Goal: Task Accomplishment & Management: Manage account settings

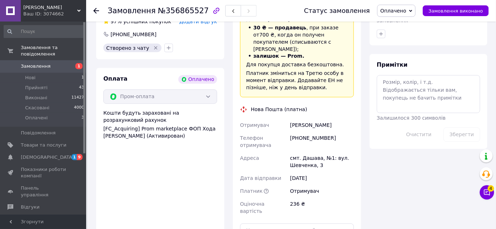
scroll to position [457, 0]
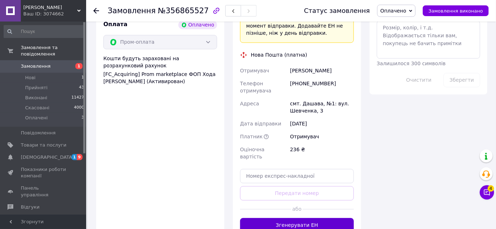
click at [296, 218] on button "Згенерувати ЕН" at bounding box center [297, 225] width 114 height 14
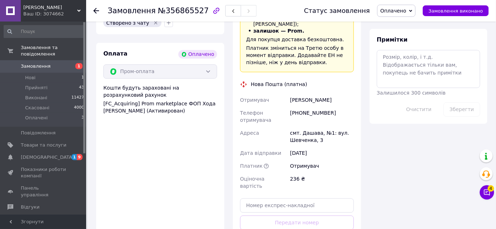
scroll to position [391, 0]
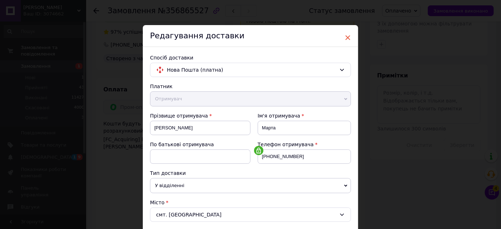
click at [348, 35] on span "×" at bounding box center [348, 38] width 6 height 12
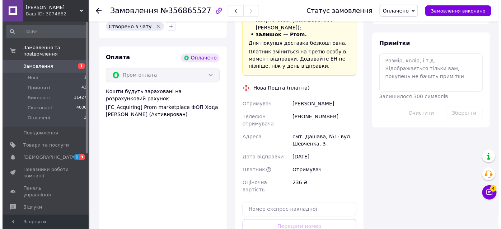
scroll to position [457, 0]
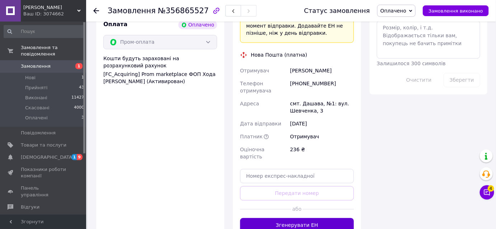
click at [297, 218] on button "Згенерувати ЕН" at bounding box center [297, 225] width 114 height 14
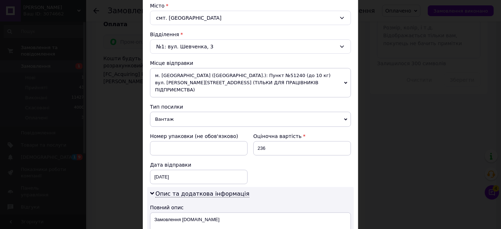
scroll to position [294, 0]
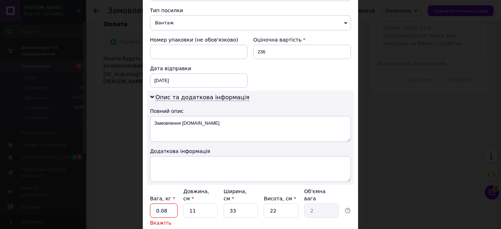
drag, startPoint x: 171, startPoint y: 191, endPoint x: 106, endPoint y: 187, distance: 64.4
click at [106, 186] on div "× Редагування доставки Спосіб доставки Нова Пошта (платна) Платник Отримувач Ві…" at bounding box center [250, 114] width 501 height 229
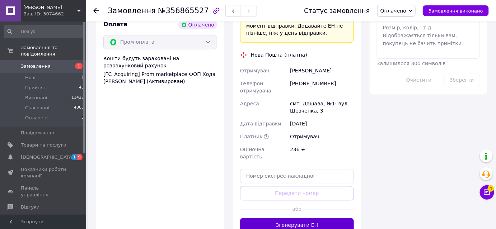
click at [294, 218] on button "Згенерувати ЕН" at bounding box center [297, 225] width 114 height 14
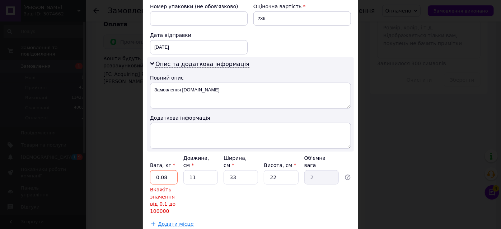
scroll to position [362, 0]
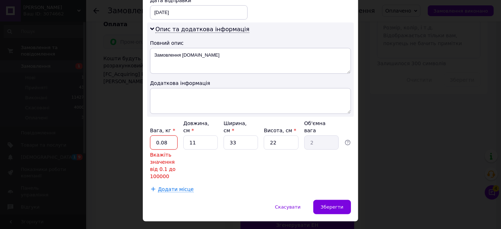
drag, startPoint x: 167, startPoint y: 120, endPoint x: 155, endPoint y: 124, distance: 12.3
click at [155, 136] on input "0.08" at bounding box center [164, 143] width 28 height 14
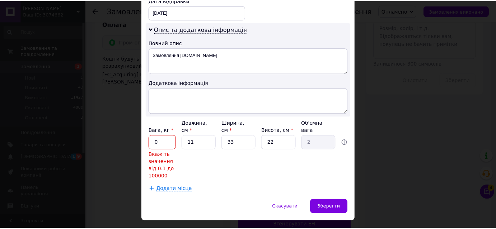
scroll to position [332, 0]
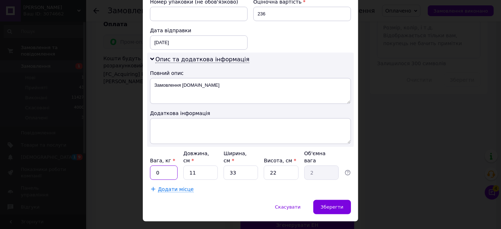
type input "0.5"
click at [332, 205] on span "Зберегти" at bounding box center [332, 207] width 23 height 5
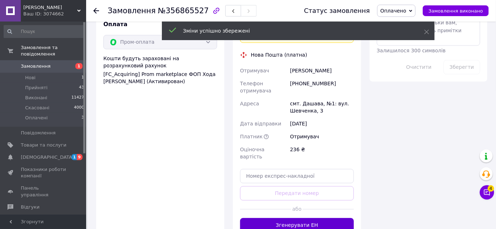
click at [319, 218] on button "Згенерувати ЕН" at bounding box center [297, 225] width 114 height 14
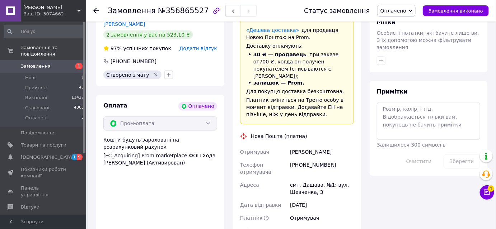
scroll to position [359, 0]
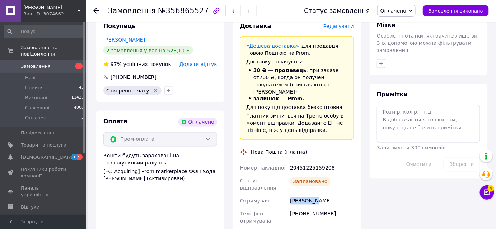
drag, startPoint x: 314, startPoint y: 161, endPoint x: 290, endPoint y: 158, distance: 23.8
click at [290, 195] on div "Зубрицька Марта" at bounding box center [322, 201] width 67 height 13
copy div "Зубрицька"
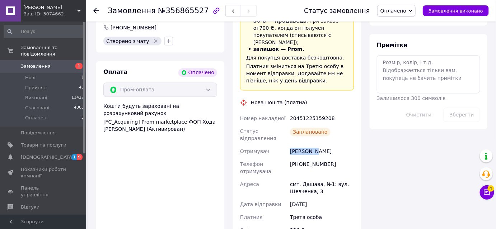
scroll to position [457, 0]
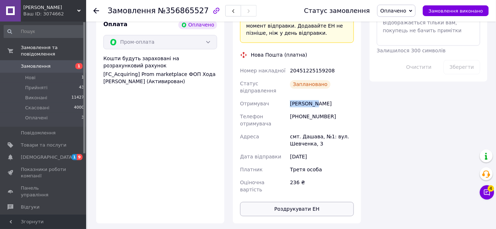
click at [313, 202] on button "Роздрукувати ЕН" at bounding box center [297, 209] width 114 height 14
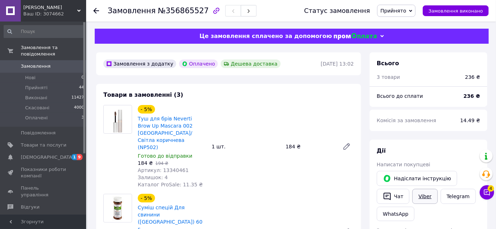
click at [428, 195] on link "Viber" at bounding box center [425, 196] width 25 height 15
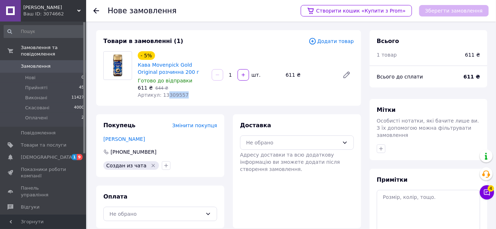
drag, startPoint x: 165, startPoint y: 98, endPoint x: 213, endPoint y: 98, distance: 47.4
click at [213, 98] on div "- 5% Кава Movenpick Gold Original розчинна 200 г Готово до відправки 611 ₴   64…" at bounding box center [246, 75] width 222 height 50
copy span "309557"
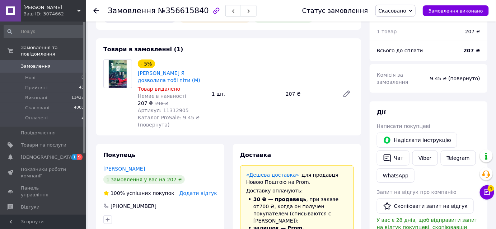
scroll to position [65, 0]
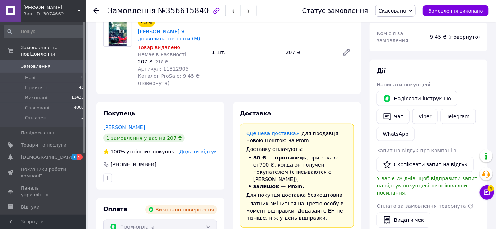
click at [97, 10] on use at bounding box center [96, 11] width 6 height 6
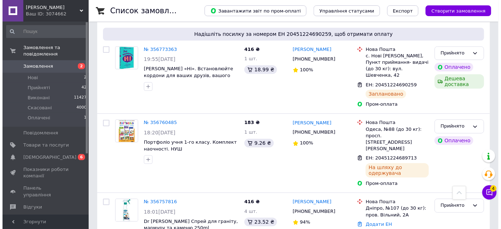
scroll to position [636, 0]
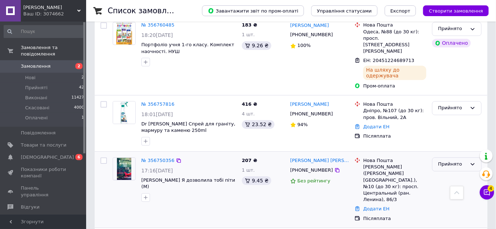
click at [465, 158] on div "Прийнято" at bounding box center [457, 165] width 50 height 14
click at [449, 186] on li "Скасовано" at bounding box center [457, 192] width 49 height 13
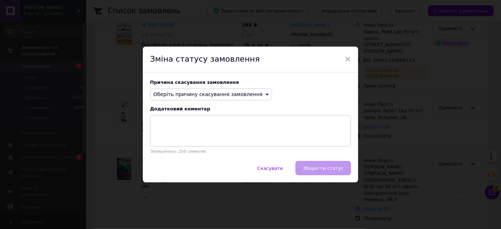
click at [191, 93] on span "Оберіть причину скасування замовлення" at bounding box center [208, 95] width 110 height 6
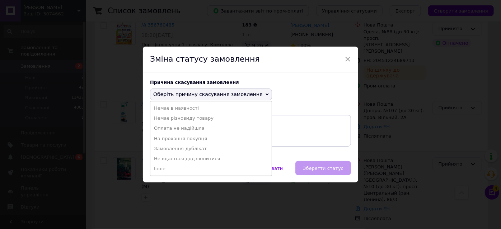
drag, startPoint x: 181, startPoint y: 111, endPoint x: 259, endPoint y: 157, distance: 90.3
click at [182, 111] on li "Немає в наявності" at bounding box center [210, 108] width 121 height 10
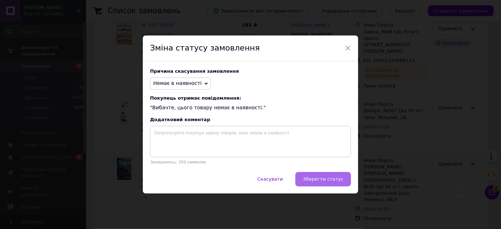
click at [333, 176] on button "Зберегти статус" at bounding box center [324, 179] width 56 height 14
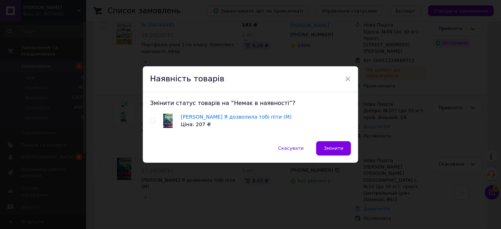
click at [348, 81] on span "×" at bounding box center [348, 79] width 6 height 12
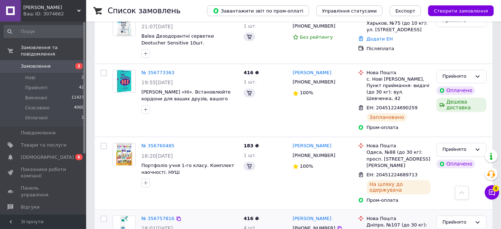
click at [348, 225] on div "+380958065331" at bounding box center [322, 229] width 61 height 8
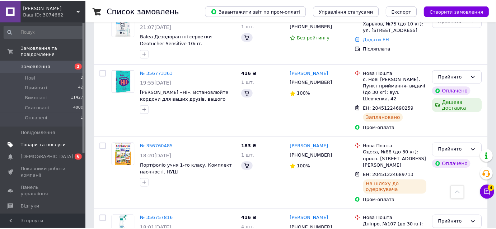
scroll to position [787, 0]
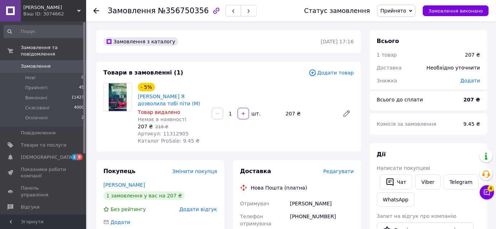
click at [339, 223] on div "[PHONE_NUMBER]" at bounding box center [322, 220] width 67 height 20
drag, startPoint x: 424, startPoint y: 185, endPoint x: 331, endPoint y: 198, distance: 93.9
click at [424, 185] on link "Viber" at bounding box center [427, 182] width 25 height 15
click at [353, 220] on div "[PHONE_NUMBER]" at bounding box center [322, 220] width 67 height 20
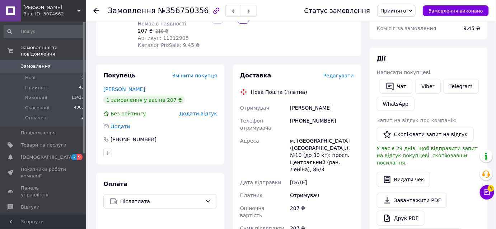
scroll to position [98, 0]
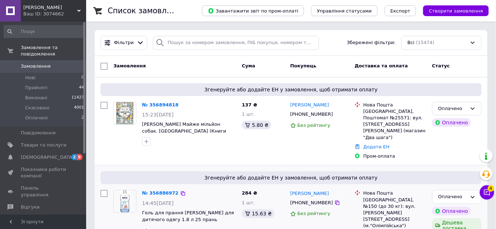
click at [310, 217] on div "Наталія Кондратюк +380932794759 Без рейтингу" at bounding box center [320, 219] width 65 height 64
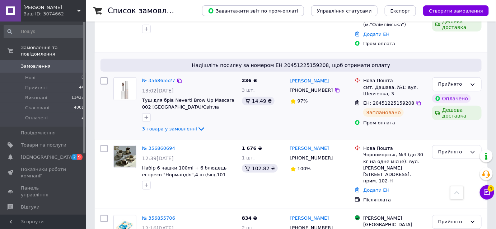
scroll to position [196, 0]
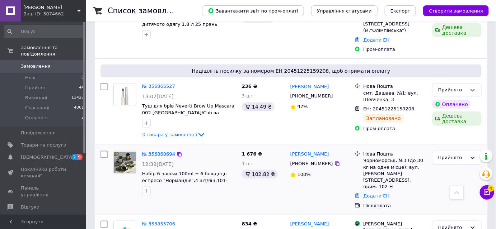
drag, startPoint x: 166, startPoint y: 124, endPoint x: 161, endPoint y: 127, distance: 6.0
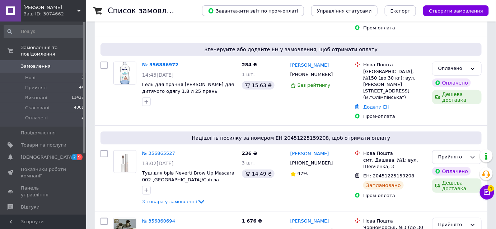
scroll to position [163, 0]
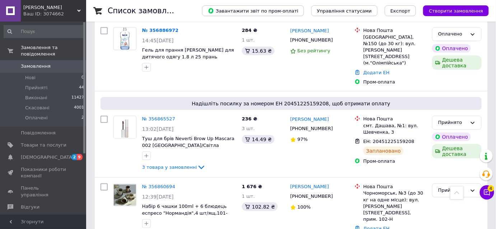
drag, startPoint x: 37, startPoint y: 148, endPoint x: 69, endPoint y: 154, distance: 32.7
click at [37, 152] on link "Сповіщення 2 9" at bounding box center [44, 158] width 88 height 12
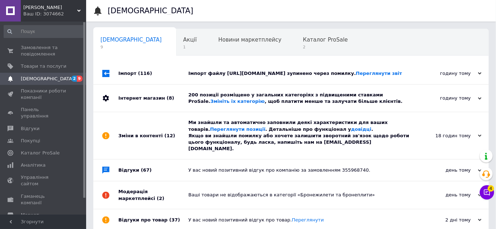
click at [145, 144] on div "Зміни в контенті (12)" at bounding box center [154, 135] width 70 height 47
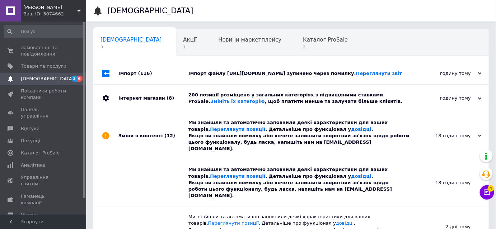
click at [182, 106] on div "Інтернет магазин (8)" at bounding box center [154, 98] width 70 height 27
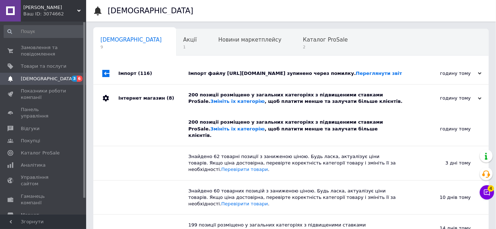
click at [182, 81] on div "Імпорт (116)" at bounding box center [154, 74] width 70 height 22
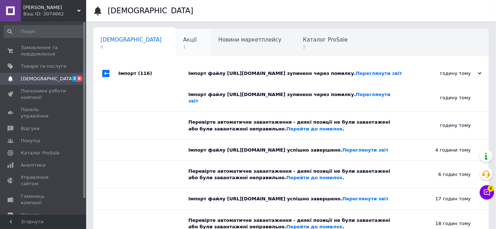
click at [176, 47] on div "Акції 1" at bounding box center [193, 42] width 35 height 27
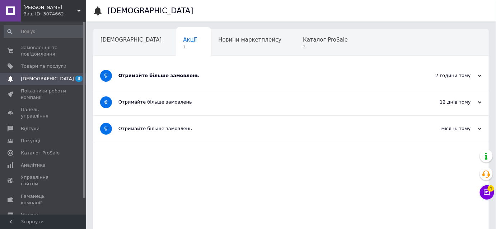
click at [214, 80] on div "Отримайте більше замовлень" at bounding box center [265, 76] width 292 height 26
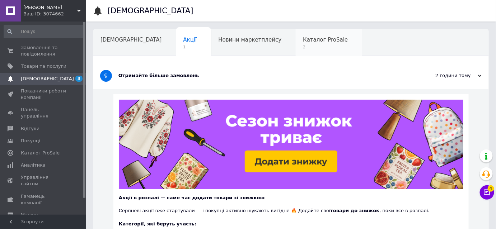
click at [296, 52] on div "Каталог ProSale 2" at bounding box center [329, 42] width 66 height 27
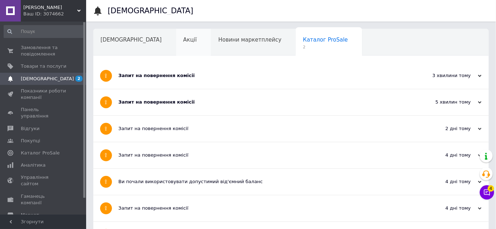
click at [176, 38] on div "Акції" at bounding box center [193, 42] width 35 height 27
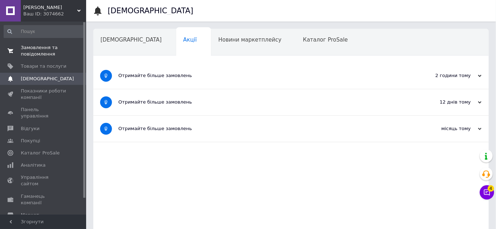
click at [51, 50] on span "Замовлення та повідомлення" at bounding box center [44, 51] width 46 height 13
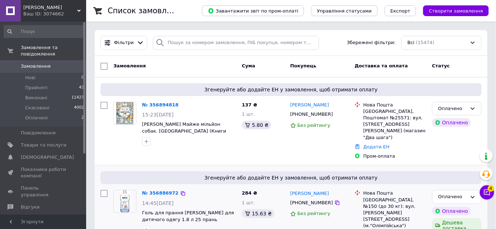
scroll to position [65, 0]
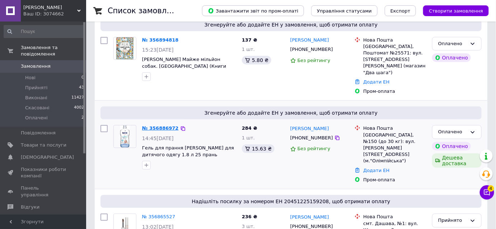
drag, startPoint x: 158, startPoint y: 189, endPoint x: 154, endPoint y: 115, distance: 74.1
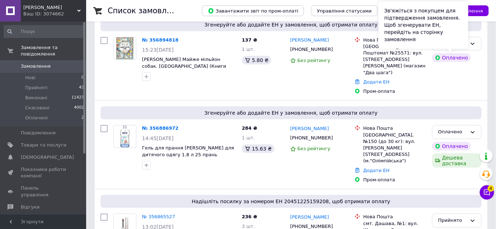
click at [459, 42] on div "Зв'яжіться з покупцем для підтвердження замовлення. Щоб згенерувати ЕН, перейді…" at bounding box center [424, 24] width 90 height 47
click at [467, 46] on div "Зв'яжіться з покупцем для підтвердження замовлення. Щоб згенерувати ЕН, перейді…" at bounding box center [424, 24] width 90 height 47
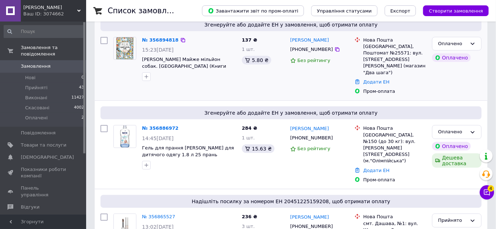
click at [487, 43] on div "Згенеруйте або додайте ЕН у замовлення, щоб отримати оплату № 356894818 15:23, …" at bounding box center [291, 57] width 393 height 88
click at [466, 42] on div "Оплачено" at bounding box center [452, 44] width 29 height 8
click at [461, 55] on li "Прийнято" at bounding box center [457, 58] width 49 height 13
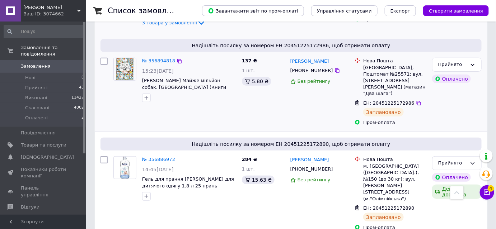
scroll to position [32, 0]
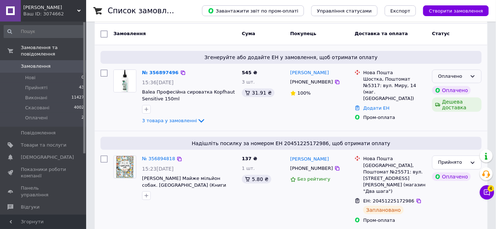
click at [469, 73] on div "Оплачено" at bounding box center [457, 77] width 50 height 14
click at [459, 88] on li "Прийнято" at bounding box center [457, 91] width 49 height 13
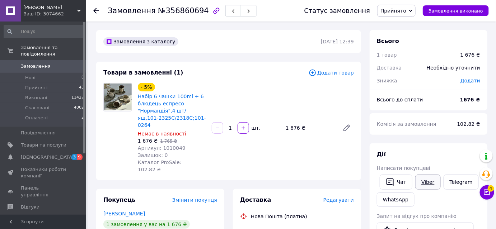
click at [432, 179] on link "Viber" at bounding box center [427, 182] width 25 height 15
click at [169, 98] on link "Набір 6 чашки 100ml + 6 блюдець еспресо "Нормандія",4 шт/ящ,101-2325C/2318C;101…" at bounding box center [172, 111] width 68 height 34
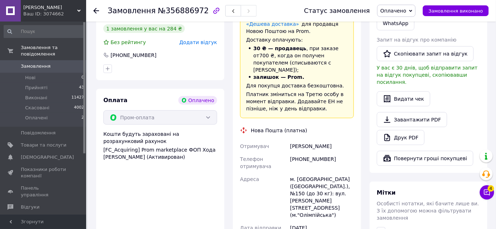
scroll to position [294, 0]
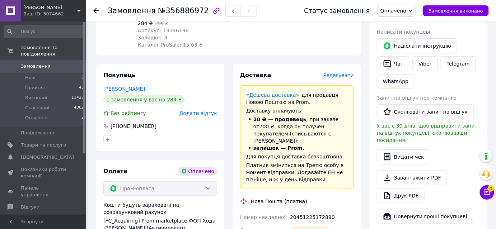
scroll to position [130, 0]
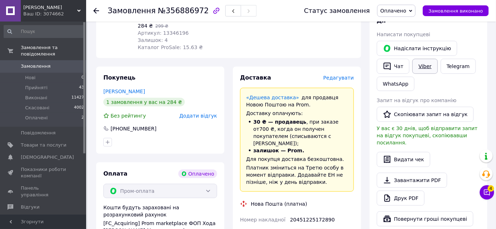
click at [424, 65] on link "Viber" at bounding box center [425, 66] width 25 height 15
click at [395, 63] on button "Чат" at bounding box center [393, 66] width 33 height 15
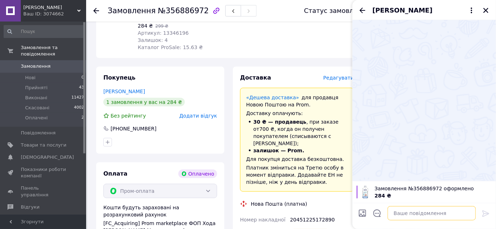
click at [400, 215] on textarea at bounding box center [432, 213] width 88 height 14
paste textarea "Замовлення прийняте. Відправка протягом 1-3 днів. Гарного дня. Інтернет-магазин…"
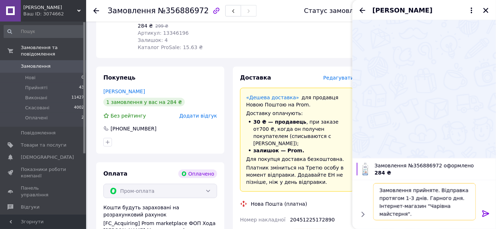
type textarea "Замовлення прийняте. Відправка протягом 1-3 днів. Гарного дня. Інтернет-магазин…"
click at [491, 213] on div at bounding box center [486, 215] width 14 height 17
click at [484, 212] on icon at bounding box center [486, 214] width 9 height 9
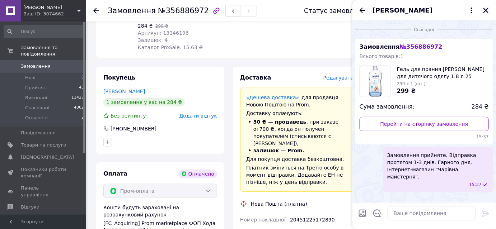
click at [487, 8] on icon "Закрити" at bounding box center [486, 10] width 6 height 6
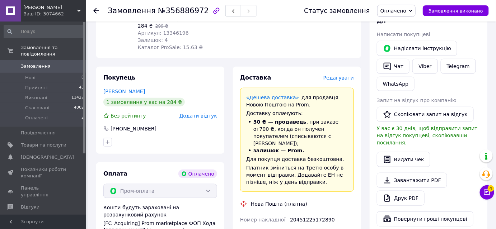
click at [414, 12] on span "Оплачено" at bounding box center [396, 11] width 38 height 12
click at [404, 22] on li "Прийнято" at bounding box center [397, 25] width 38 height 11
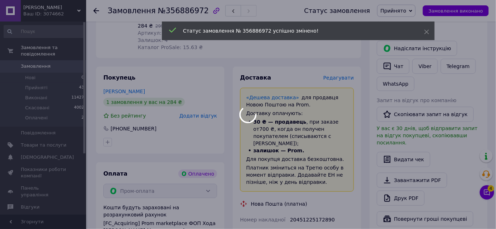
scroll to position [6, 0]
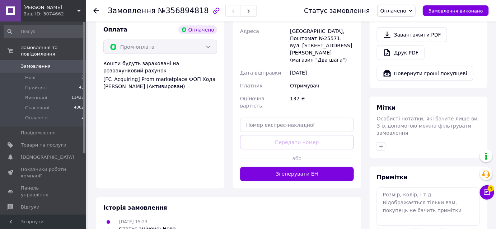
scroll to position [314, 0]
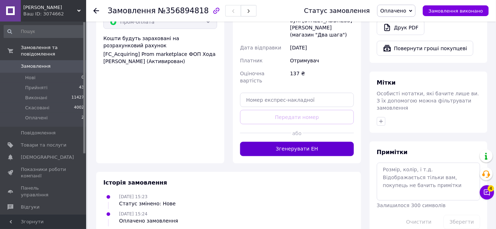
click at [294, 142] on button "Згенерувати ЕН" at bounding box center [297, 149] width 114 height 14
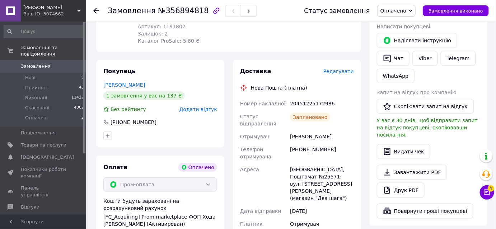
scroll to position [86, 0]
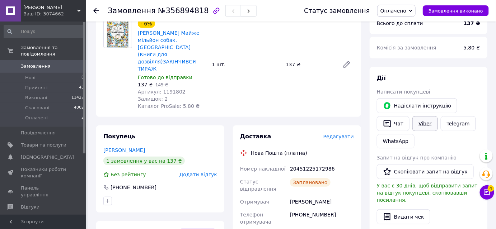
click at [423, 123] on link "Viber" at bounding box center [425, 123] width 25 height 15
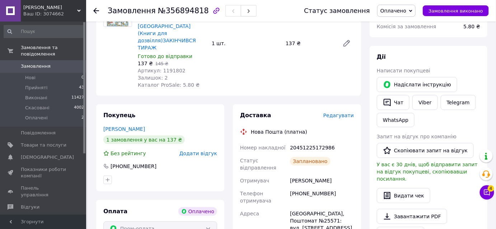
scroll to position [119, 0]
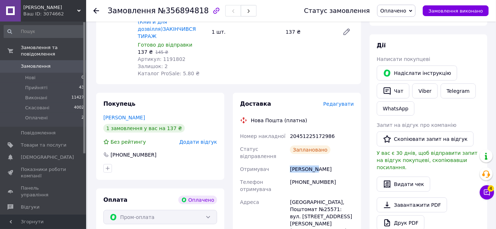
drag, startPoint x: 290, startPoint y: 156, endPoint x: 317, endPoint y: 158, distance: 27.4
click at [317, 163] on div "Шендерова Анастасія" at bounding box center [322, 169] width 67 height 13
copy div "Шендерова"
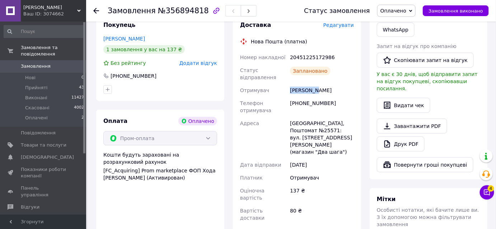
scroll to position [216, 0]
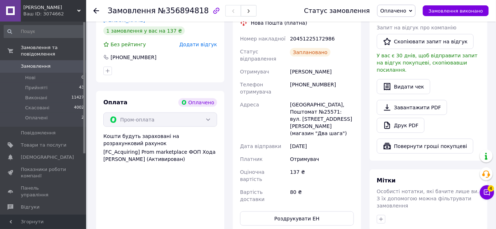
click at [288, 183] on div "Доставка Редагувати Нова Пошта (платна) Номер накладної 20451225172986 Статус в…" at bounding box center [297, 114] width 128 height 238
click at [288, 212] on button "Роздрукувати ЕН" at bounding box center [297, 219] width 114 height 14
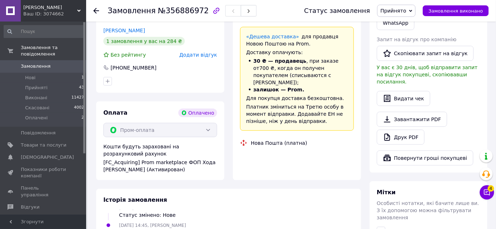
scroll to position [240, 0]
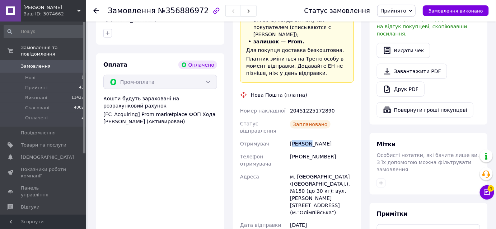
drag, startPoint x: 292, startPoint y: 128, endPoint x: 310, endPoint y: 128, distance: 17.6
click at [310, 138] on div "[PERSON_NAME]" at bounding box center [322, 144] width 67 height 13
drag, startPoint x: 290, startPoint y: 127, endPoint x: 315, endPoint y: 129, distance: 24.8
click at [315, 138] on div "[PERSON_NAME]" at bounding box center [322, 144] width 67 height 13
copy div "[PERSON_NAME]"
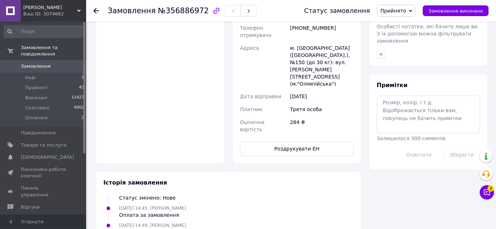
scroll to position [370, 0]
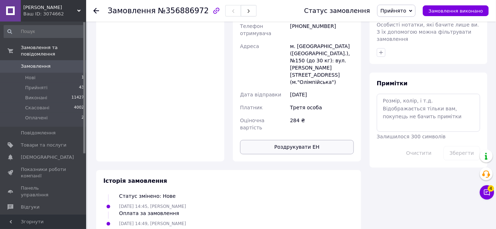
click at [290, 140] on button "Роздрукувати ЕН" at bounding box center [297, 147] width 114 height 14
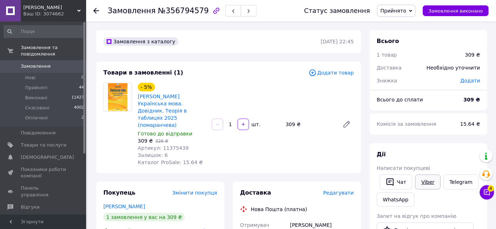
click at [430, 182] on link "Viber" at bounding box center [427, 182] width 25 height 15
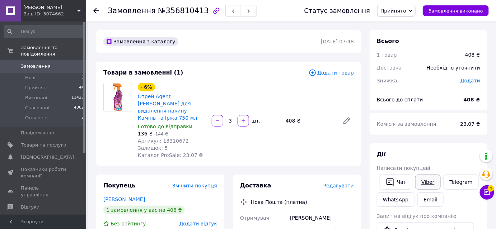
click at [429, 182] on link "Viber" at bounding box center [427, 182] width 25 height 15
